Goal: Transaction & Acquisition: Purchase product/service

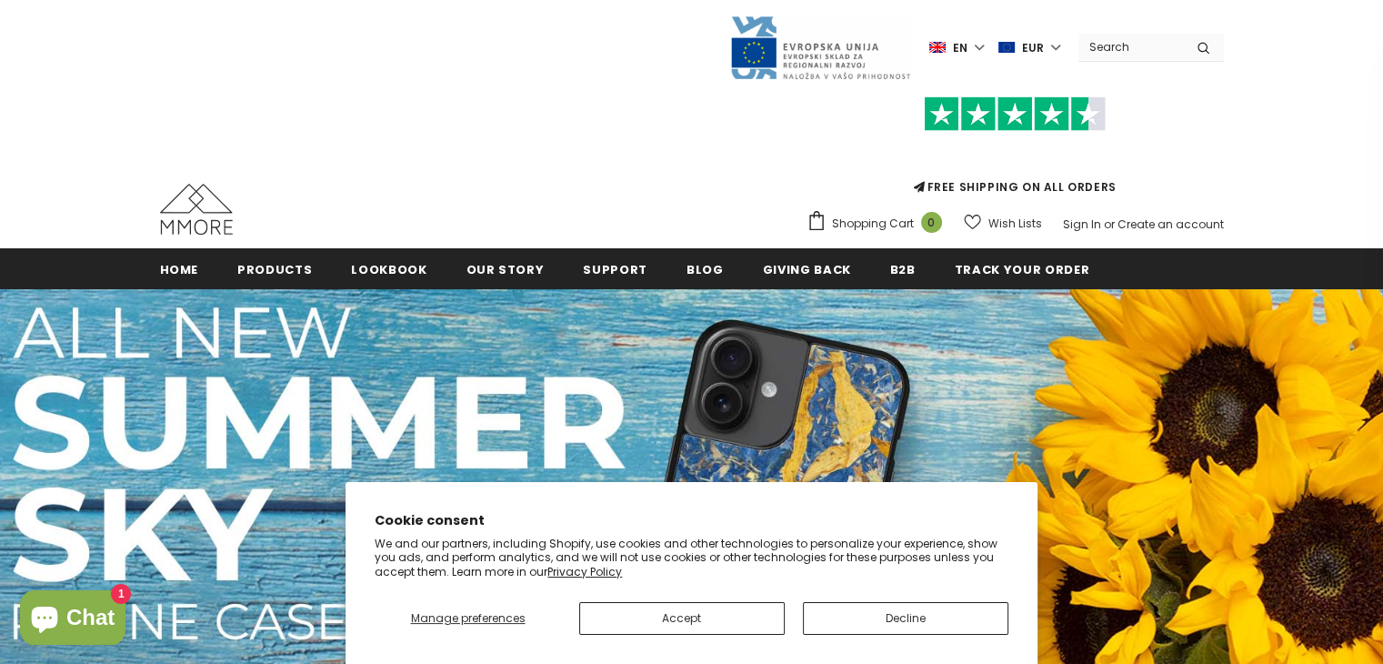
click at [1203, 45] on icon "submit" at bounding box center [1203, 48] width 12 height 13
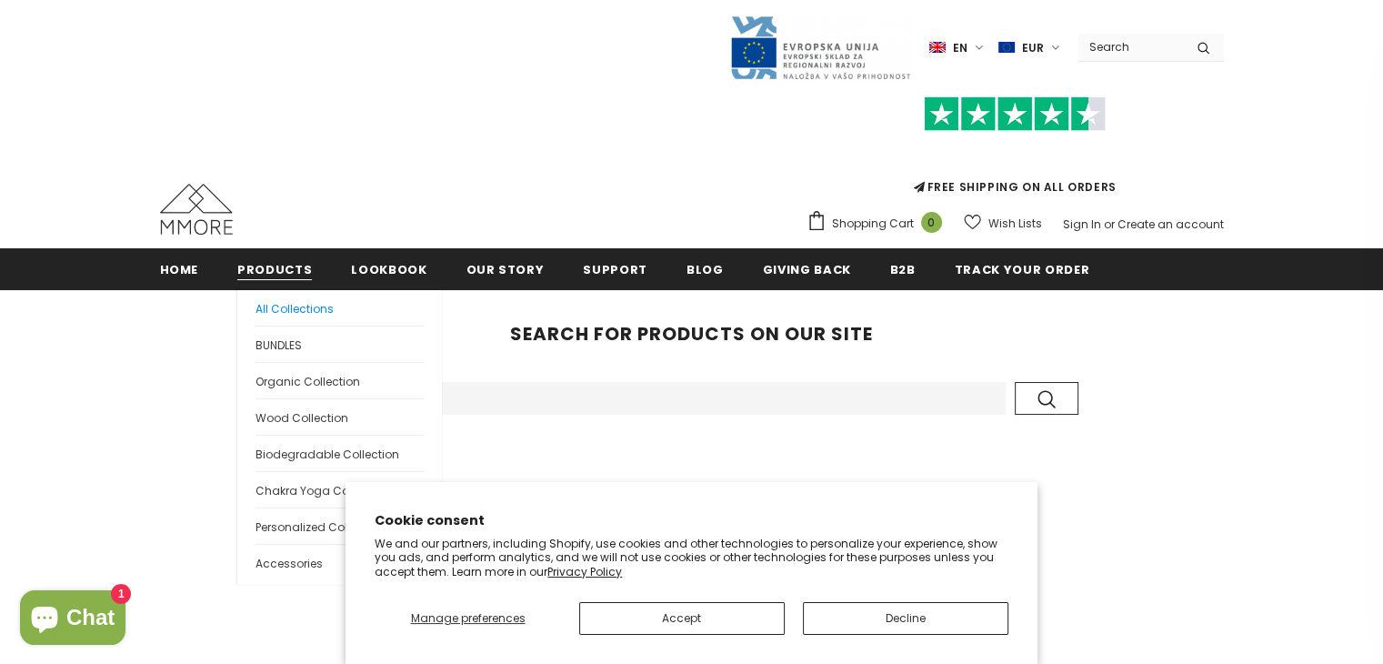
click at [293, 314] on span "All Collections" at bounding box center [294, 308] width 78 height 15
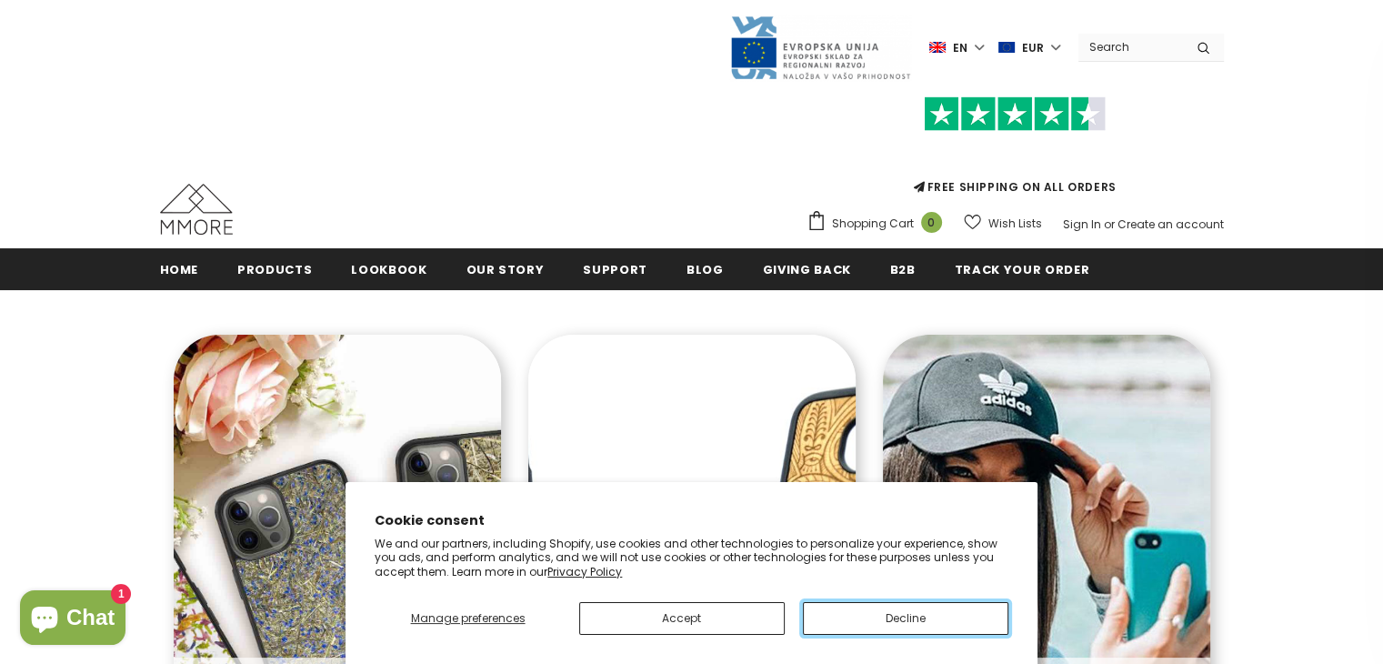
click at [910, 616] on button "Decline" at bounding box center [905, 618] width 205 height 33
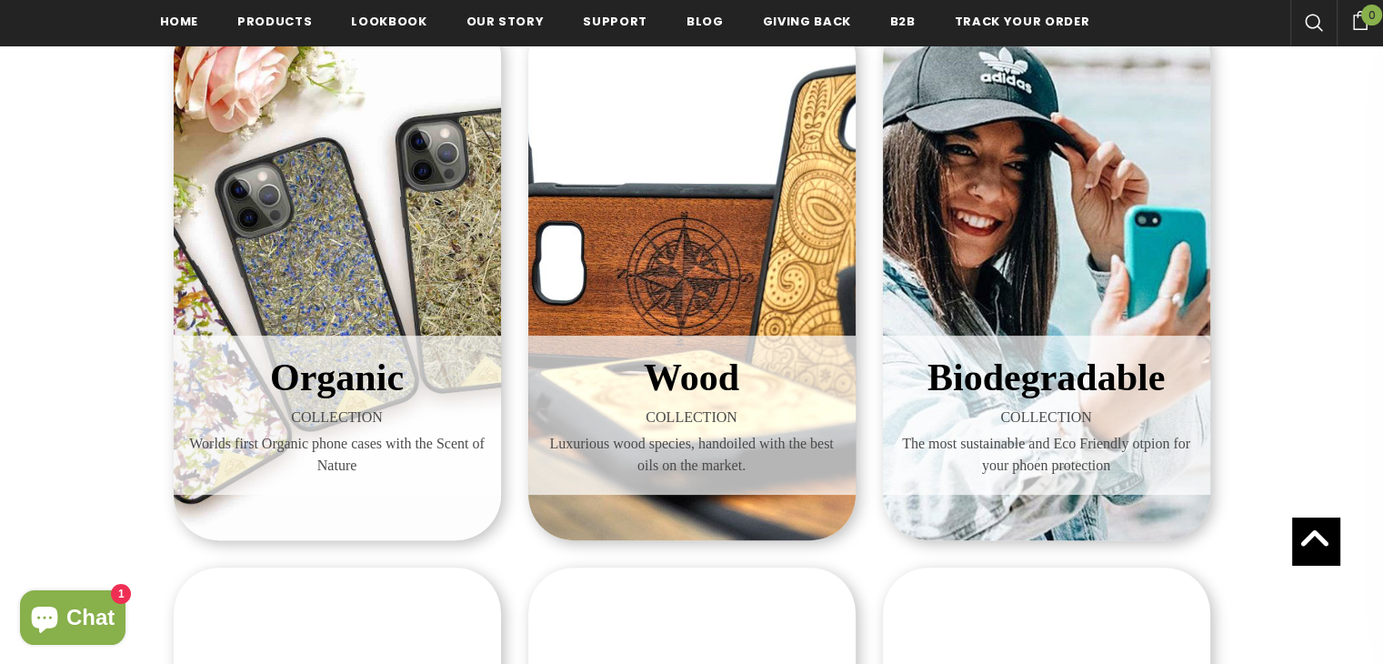
scroll to position [320, 0]
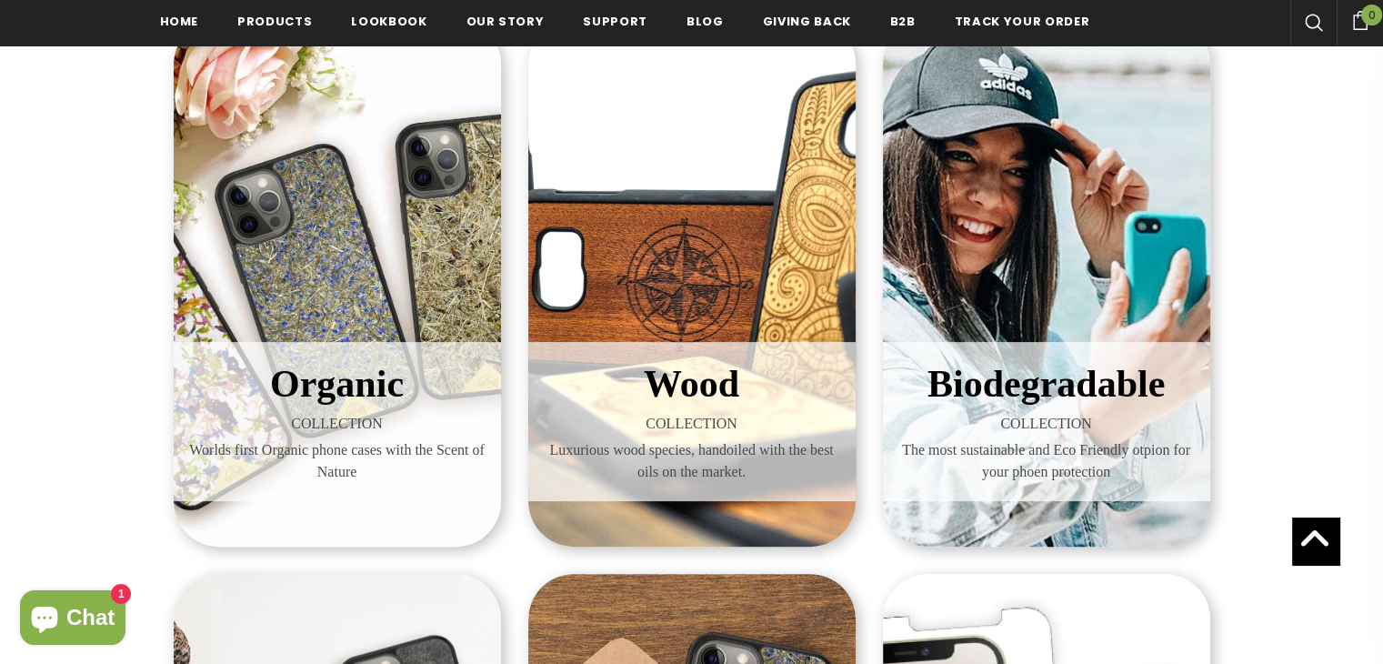
click at [1064, 268] on div "Biodegradable COLLECTION The most sustainable and Eco Friendly otpion for your …" at bounding box center [1046, 282] width 327 height 527
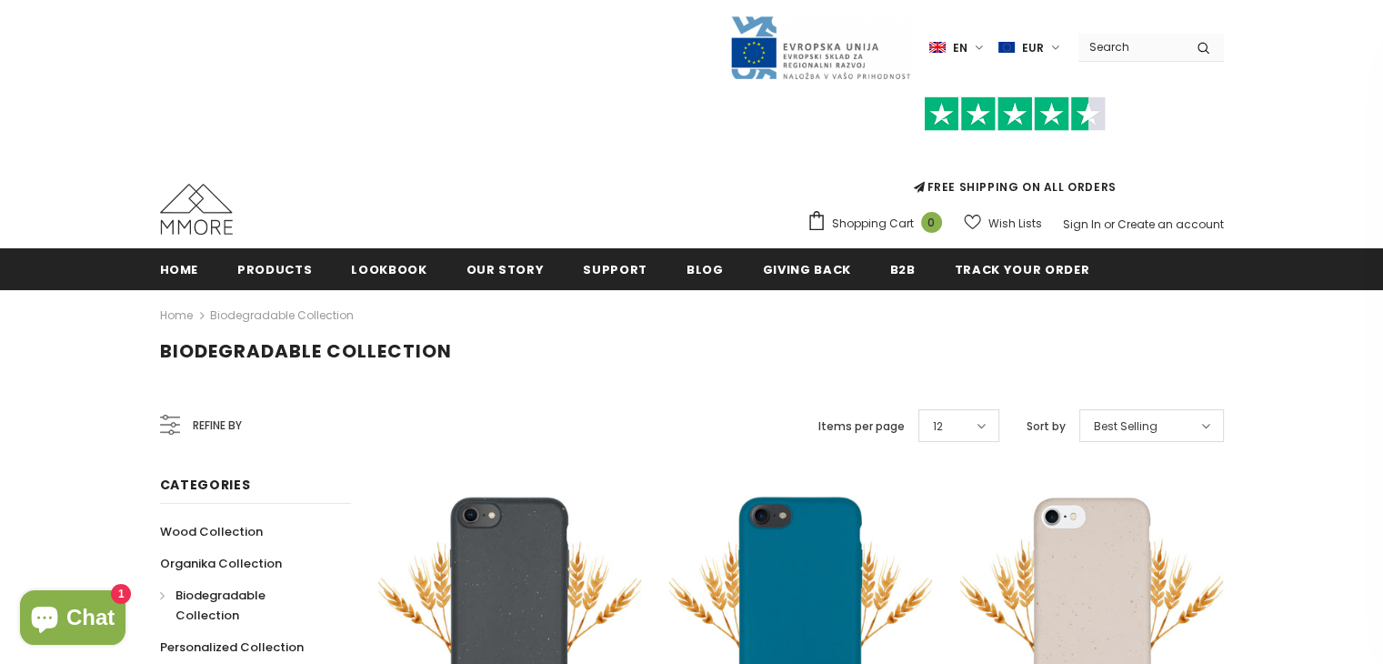
click at [193, 422] on span "Refine by" at bounding box center [217, 425] width 49 height 20
